Goal: Answer question/provide support: Share knowledge or assist other users

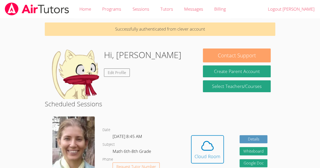
click at [220, 52] on button "Contact Support" at bounding box center [237, 56] width 68 height 14
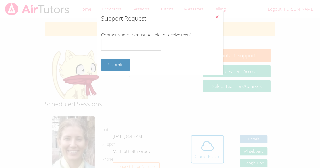
click at [215, 17] on icon "Close" at bounding box center [217, 17] width 4 height 4
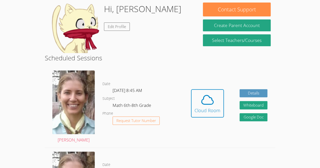
scroll to position [47, 0]
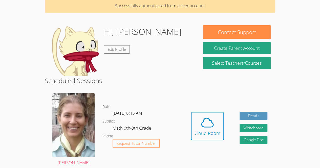
scroll to position [25, 0]
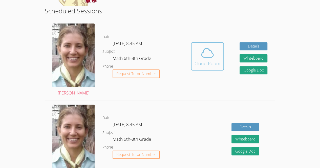
click at [207, 58] on icon at bounding box center [208, 53] width 14 height 14
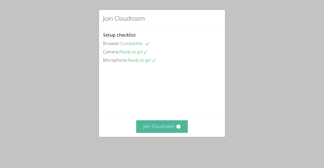
click at [163, 131] on button "Join Cloudroom" at bounding box center [162, 127] width 52 height 12
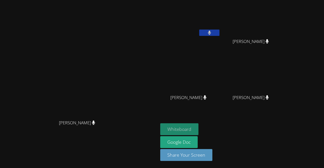
click at [199, 128] on button "Whiteboard" at bounding box center [179, 130] width 38 height 12
click at [199, 125] on button "Whiteboard" at bounding box center [179, 130] width 38 height 12
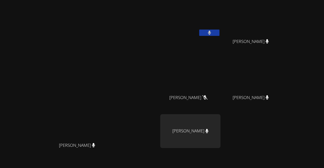
scroll to position [44, 0]
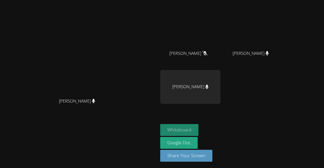
click at [199, 126] on button "Whiteboard" at bounding box center [179, 130] width 38 height 12
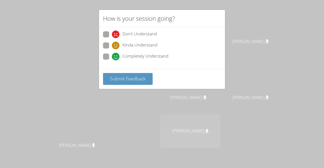
click at [112, 61] on span at bounding box center [112, 61] width 0 height 0
click at [112, 56] on input "Completely Understand" at bounding box center [114, 56] width 4 height 4
radio input "true"
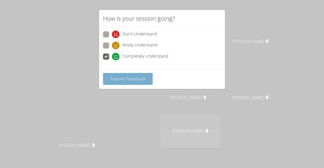
click at [131, 79] on span "Submit Feedback" at bounding box center [127, 79] width 35 height 6
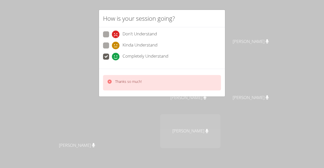
click at [158, 83] on div "Thanks so much!" at bounding box center [162, 82] width 118 height 15
click at [74, 78] on div "How is your session going? Don't Understand Kinda Understand Completely Underst…" at bounding box center [162, 84] width 324 height 168
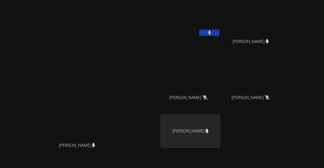
click at [221, 29] on video at bounding box center [190, 19] width 60 height 34
click at [220, 31] on button at bounding box center [209, 33] width 20 height 6
drag, startPoint x: 248, startPoint y: 29, endPoint x: 242, endPoint y: 34, distance: 7.5
click at [212, 34] on icon at bounding box center [209, 33] width 5 height 4
drag, startPoint x: 242, startPoint y: 34, endPoint x: 246, endPoint y: -22, distance: 56.6
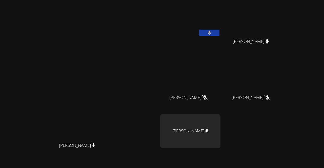
click at [246, 0] on html "Diana Andrade Diana Andrade Oswaldo Lopez Lopez Kerwin Tavarez Pena Kerwin Tava…" at bounding box center [162, 84] width 324 height 168
